Goal: Transaction & Acquisition: Purchase product/service

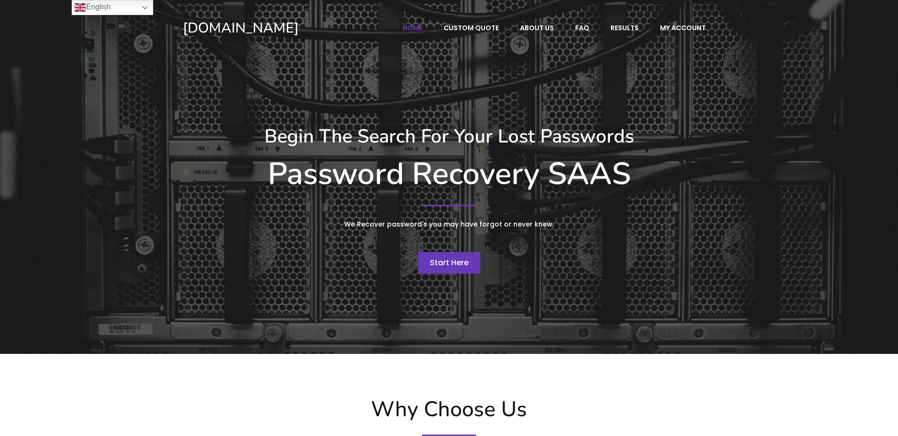
click at [448, 262] on span "Start Here" at bounding box center [449, 262] width 39 height 11
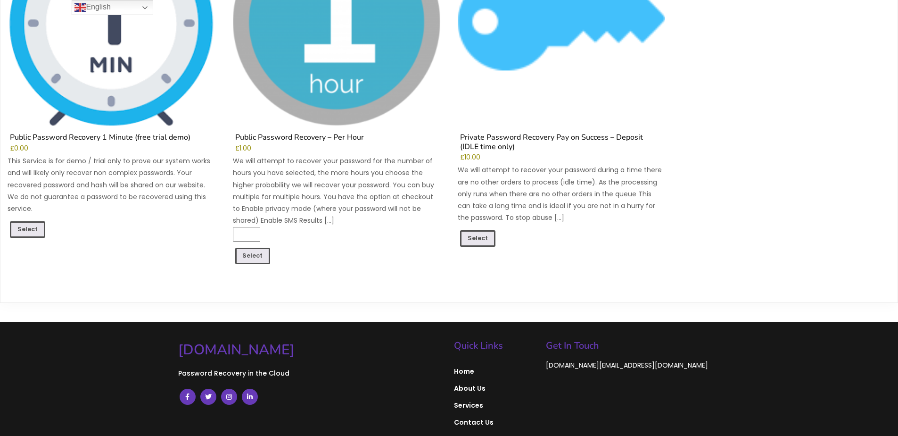
scroll to position [268, 0]
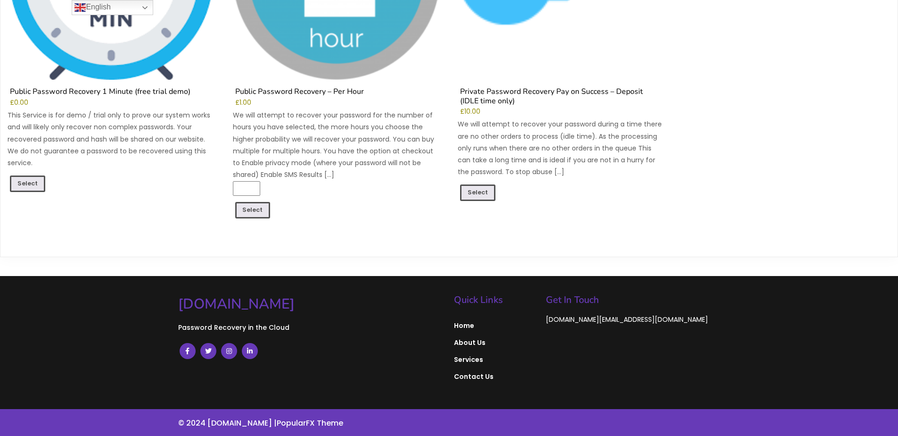
click at [547, 171] on p "We will attempt to recover your password during a time there are no other order…" at bounding box center [561, 147] width 207 height 59
click at [480, 123] on p "We will attempt to recover your password during a time there are no other order…" at bounding box center [561, 147] width 207 height 59
click at [33, 183] on link "Select" at bounding box center [27, 184] width 35 height 18
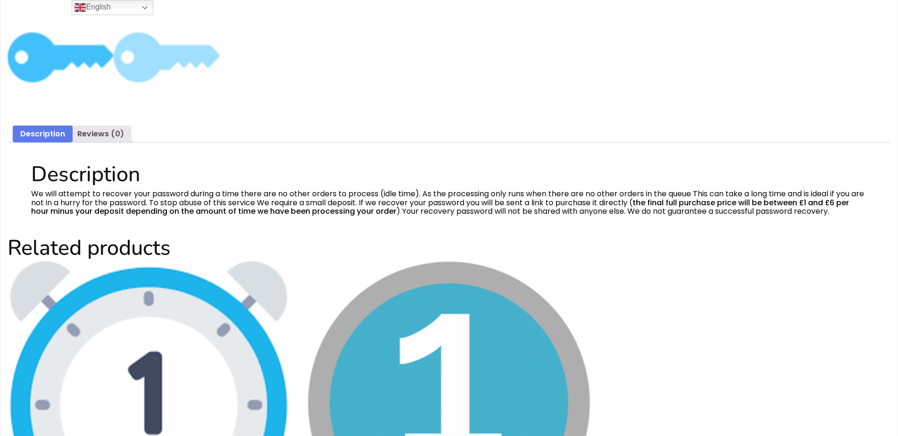
scroll to position [509, 0]
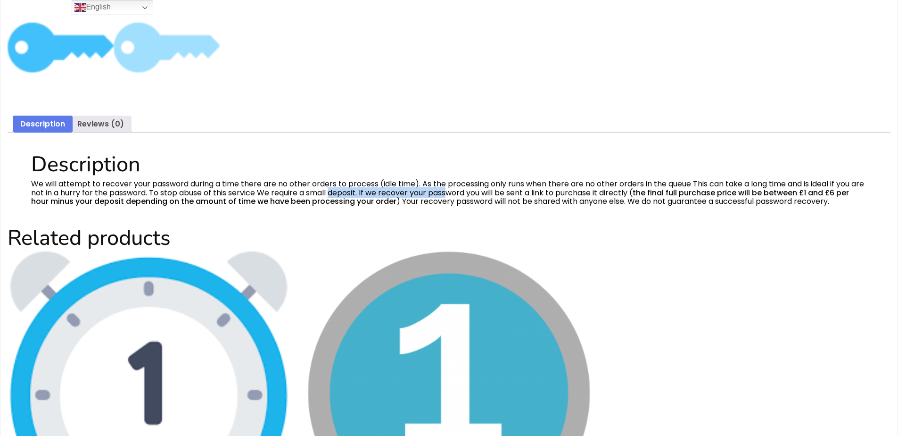
drag, startPoint x: 341, startPoint y: 194, endPoint x: 456, endPoint y: 190, distance: 115.1
click at [456, 190] on div "Description We will attempt to recover your password during a time there are no…" at bounding box center [449, 178] width 883 height 66
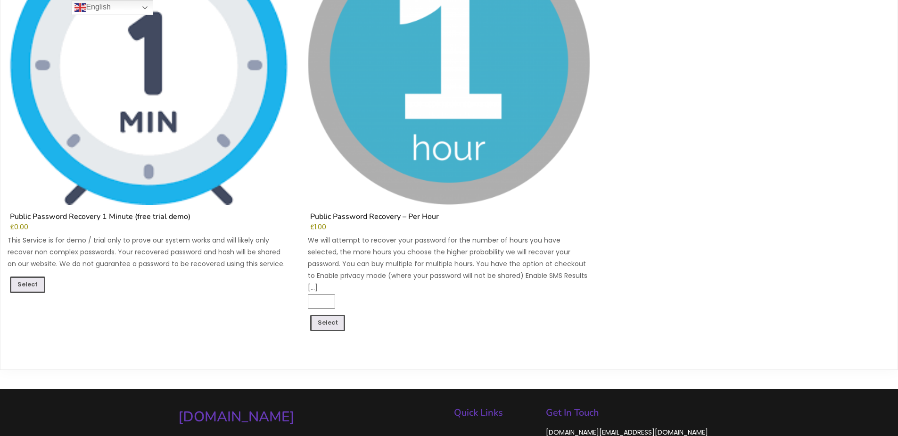
scroll to position [849, 0]
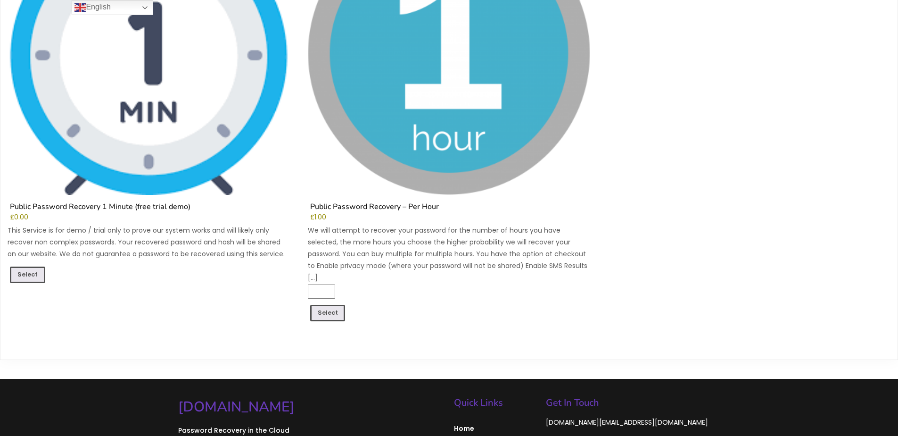
click at [186, 134] on img at bounding box center [149, 53] width 282 height 282
